Goal: Transaction & Acquisition: Download file/media

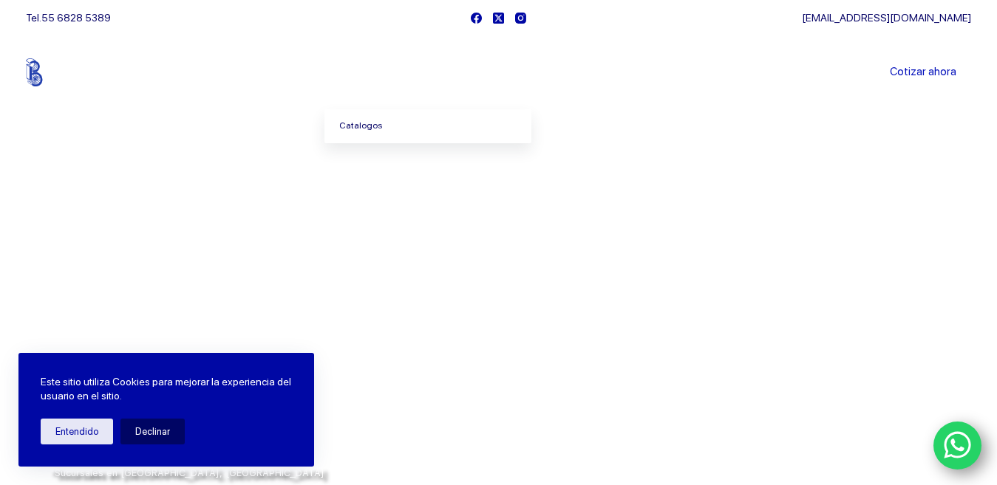
click at [384, 123] on link "Catalogos" at bounding box center [427, 126] width 207 height 34
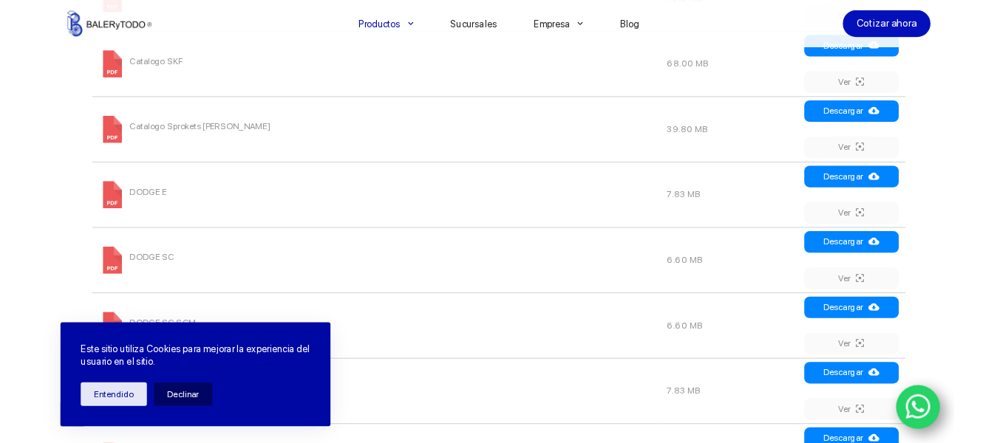
scroll to position [724, 0]
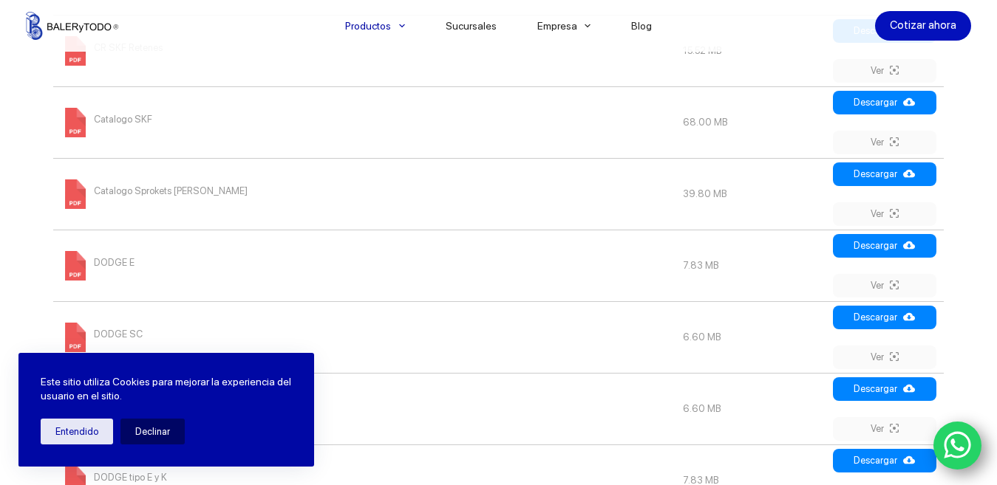
click at [94, 118] on span "Catalogo SKF" at bounding box center [123, 120] width 58 height 24
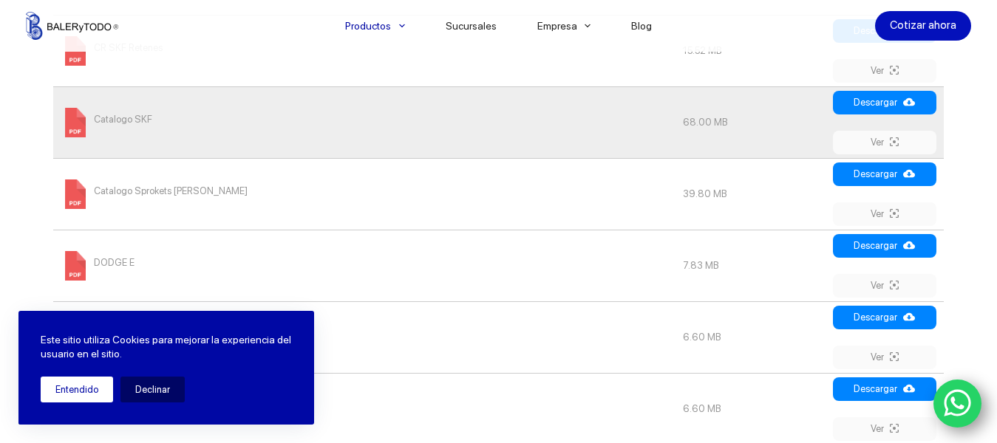
click at [88, 389] on button "Entendido" at bounding box center [77, 390] width 72 height 26
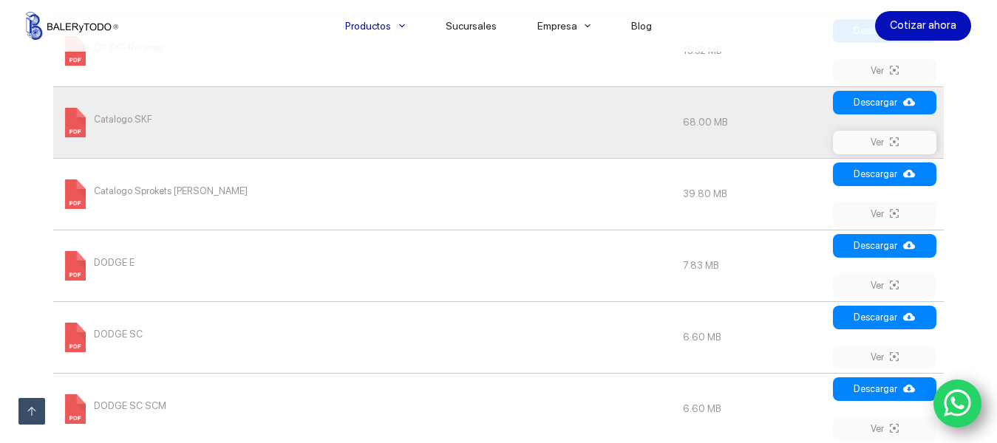
click at [898, 140] on icon at bounding box center [894, 142] width 9 height 12
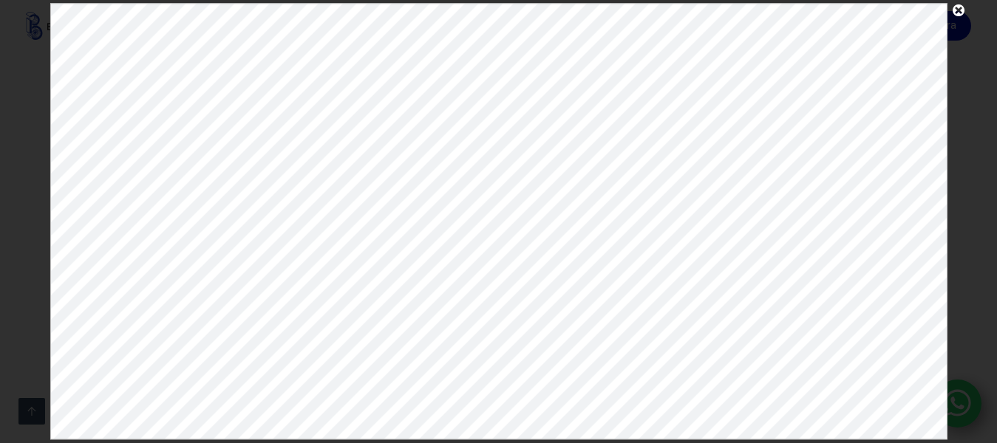
scroll to position [0, 0]
